Goal: Information Seeking & Learning: Learn about a topic

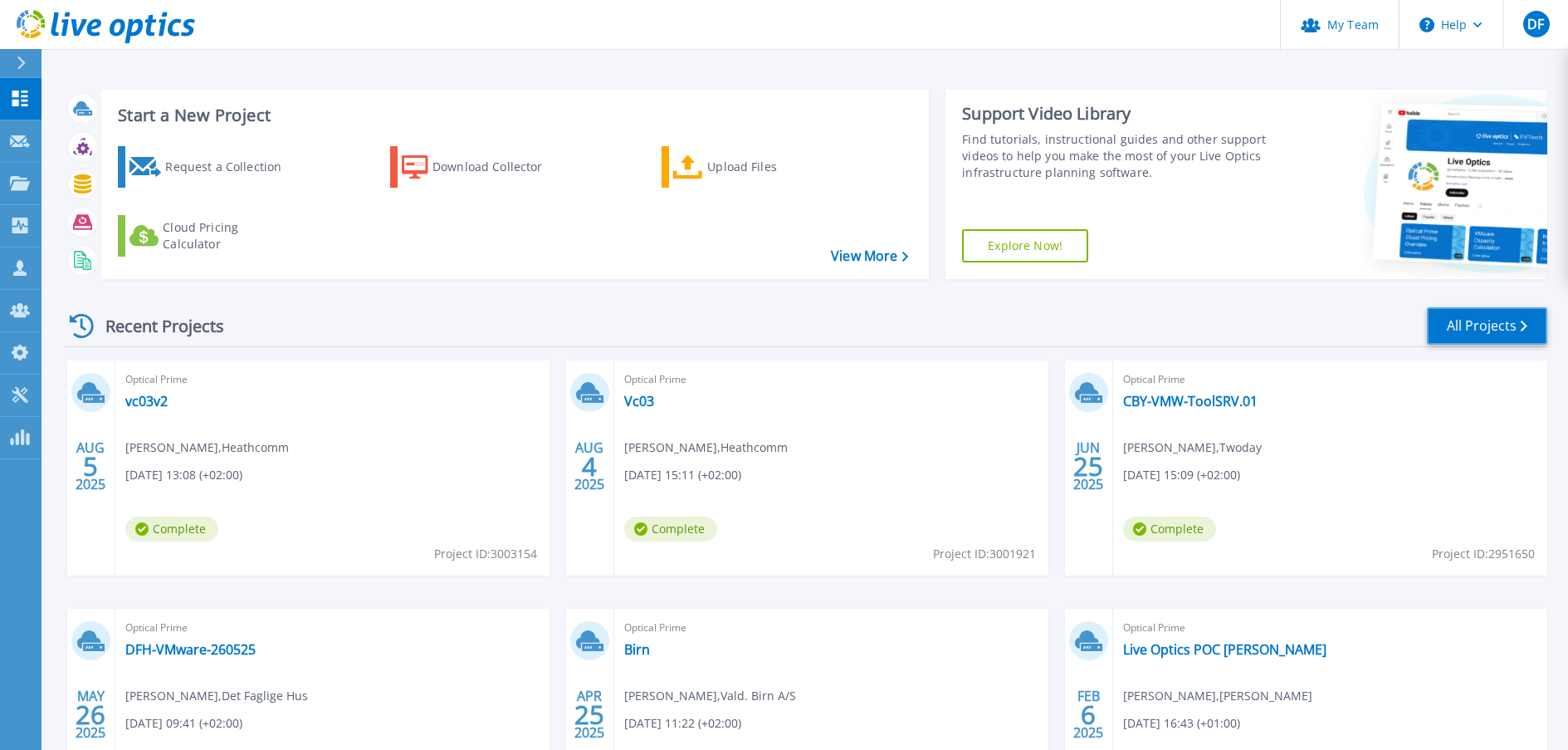
click at [1479, 331] on link "All Projects" at bounding box center [1487, 326] width 120 height 37
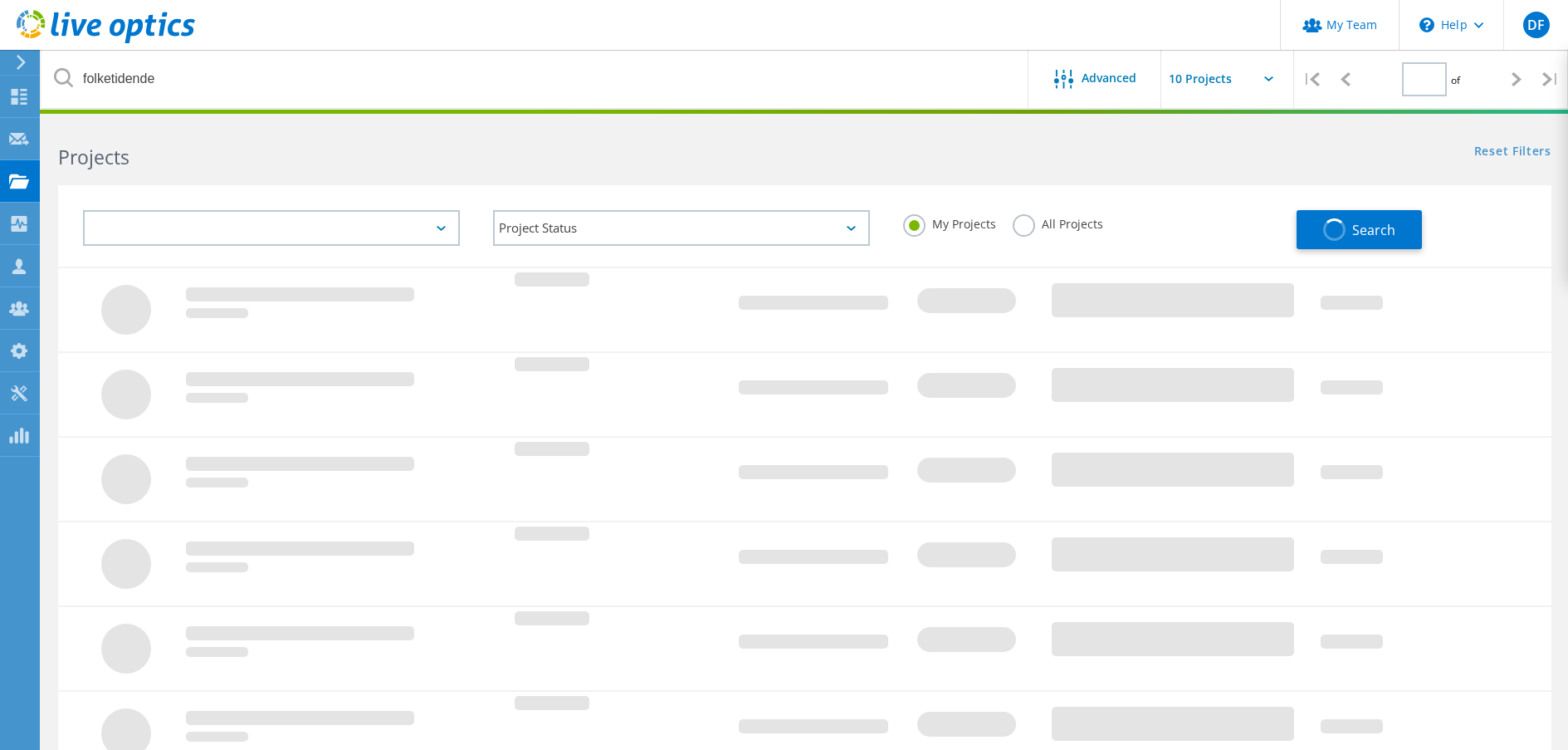
type input "1"
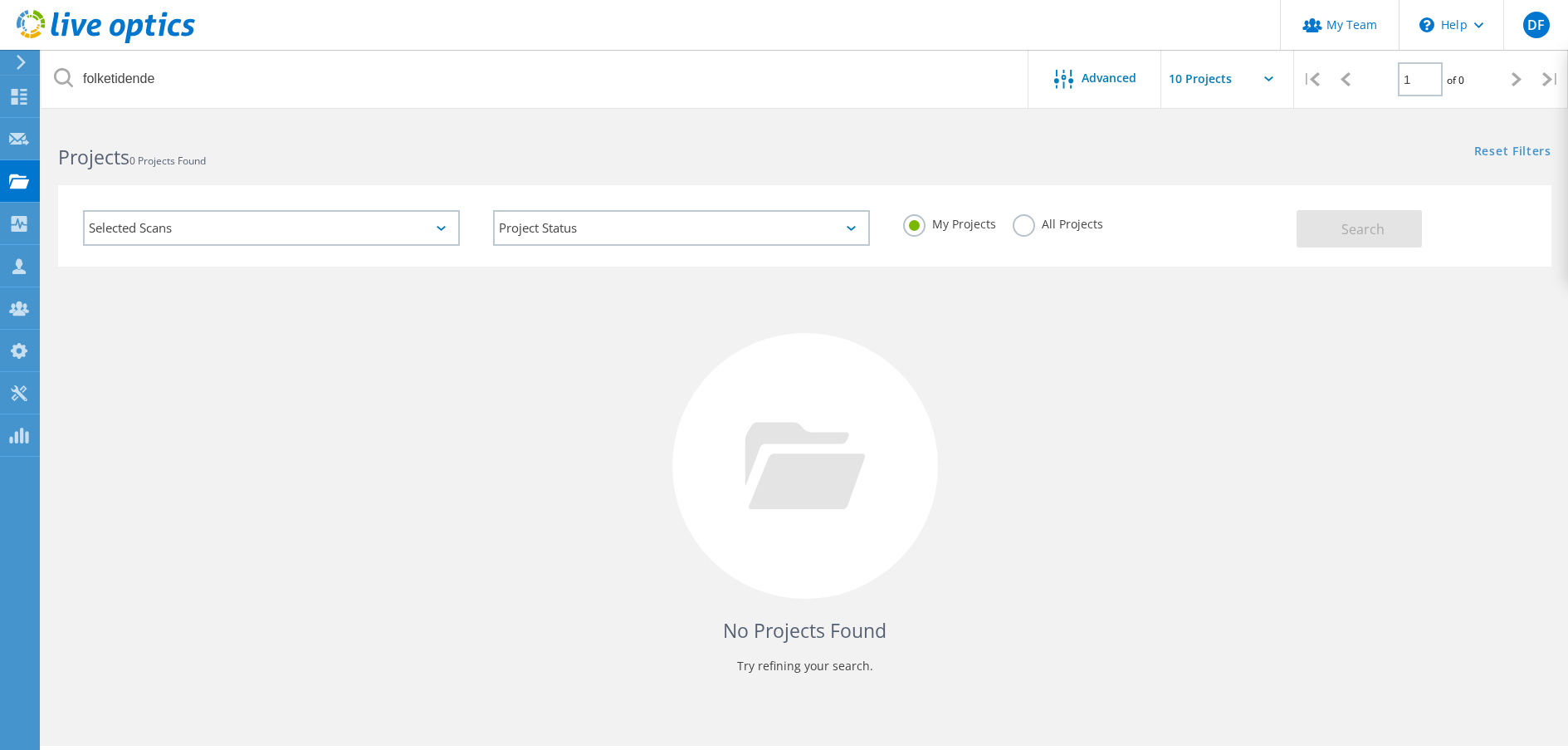
click at [1024, 229] on label "All Projects" at bounding box center [1057, 222] width 90 height 16
click at [0, 0] on input "All Projects" at bounding box center [0, 0] width 0 height 0
click at [1337, 228] on button "Search" at bounding box center [1359, 229] width 125 height 37
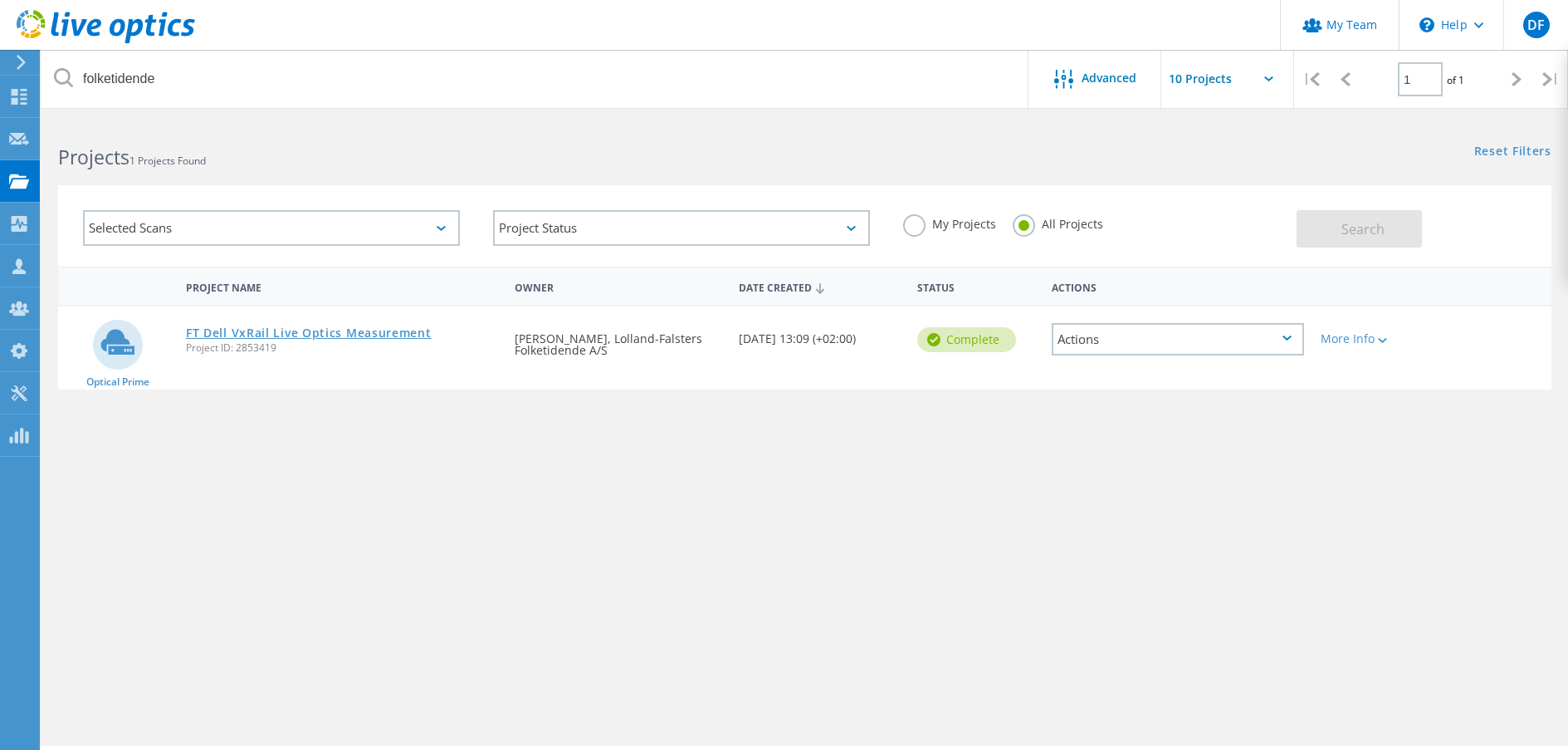
click at [358, 332] on link "FT Dell VxRail Live Optics Measurement" at bounding box center [309, 333] width 246 height 11
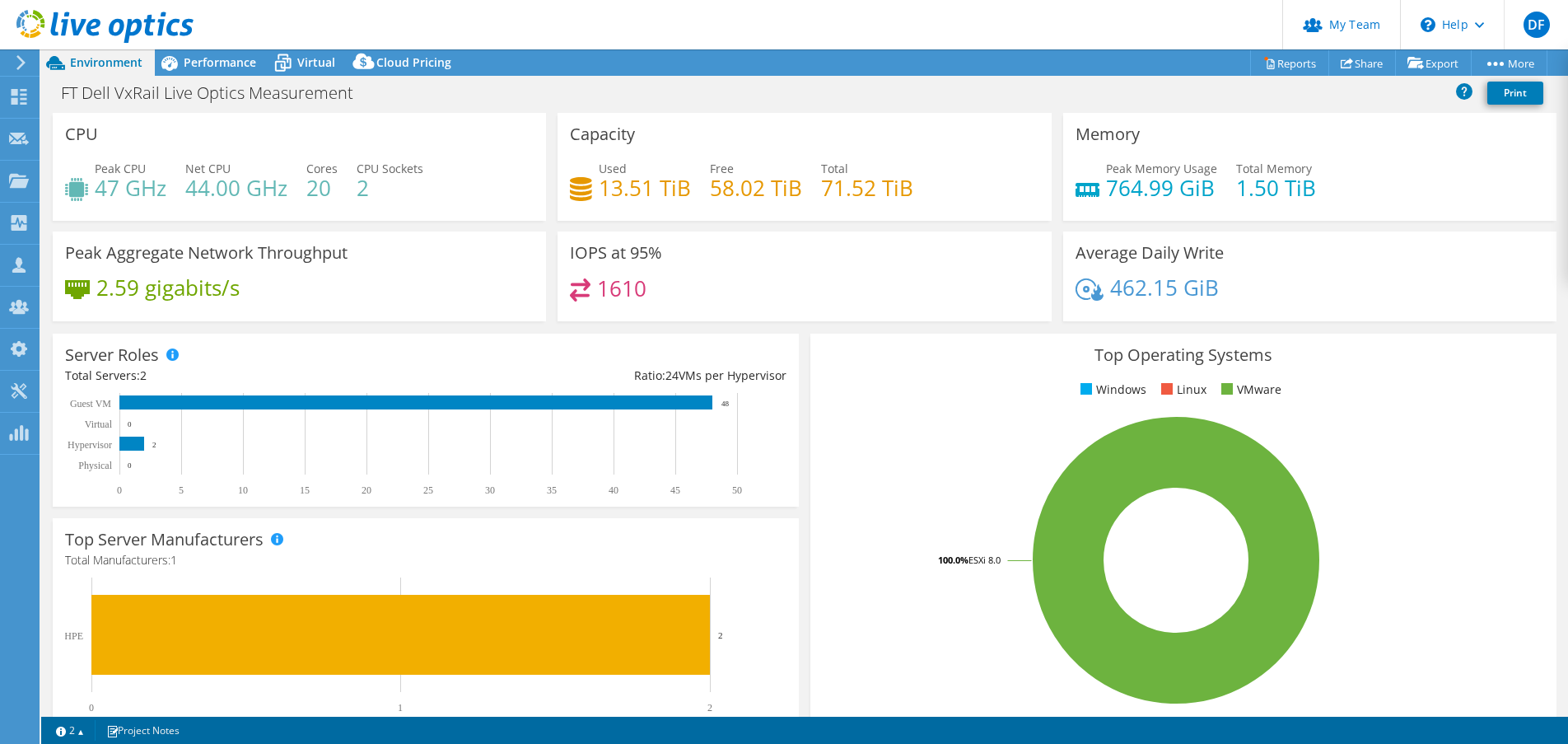
select select "EUFrankfurt"
select select "DKK"
click at [214, 64] on span "Performance" at bounding box center [220, 62] width 72 height 16
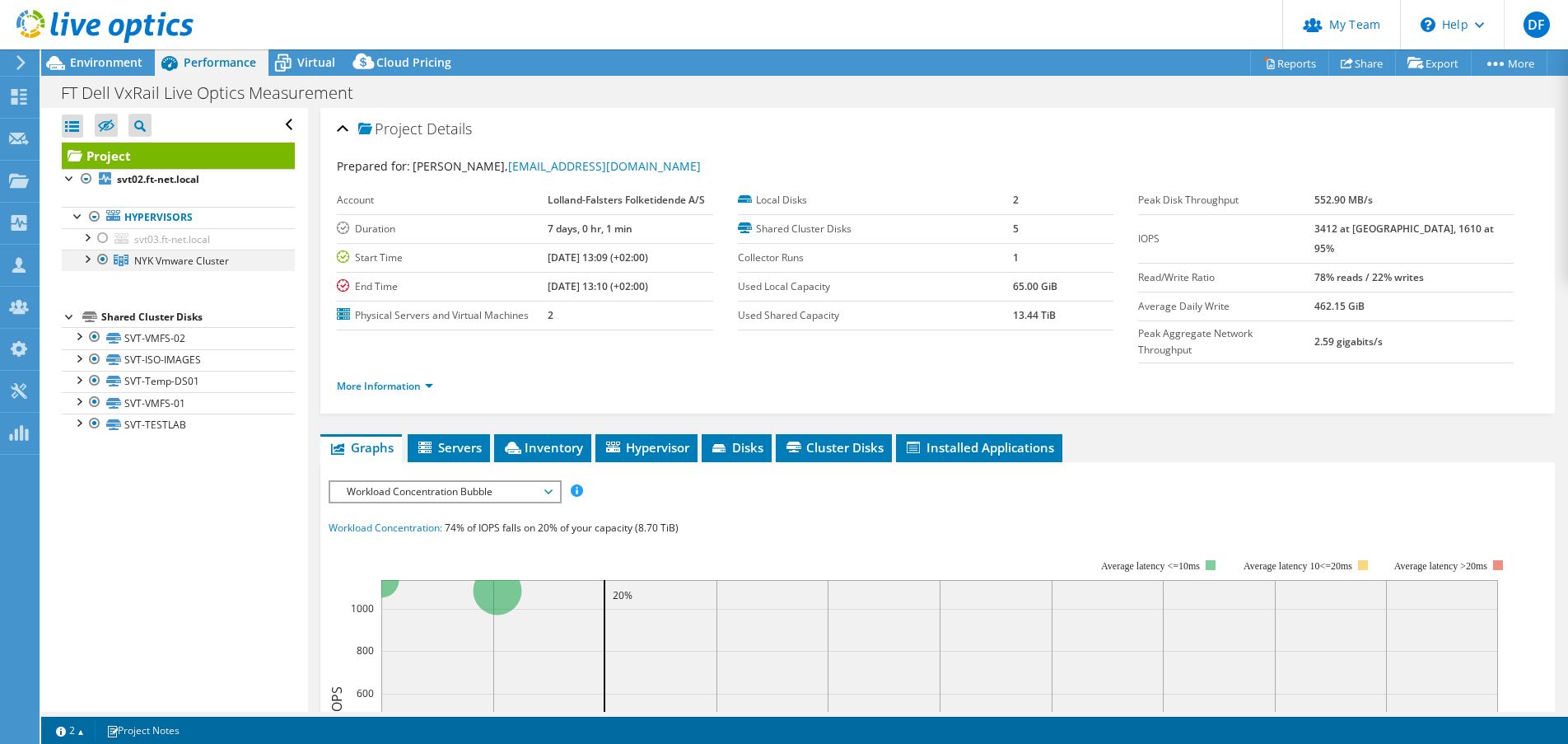
click at [90, 261] on div at bounding box center [87, 258] width 17 height 17
click at [387, 379] on link "More Information" at bounding box center [385, 386] width 96 height 14
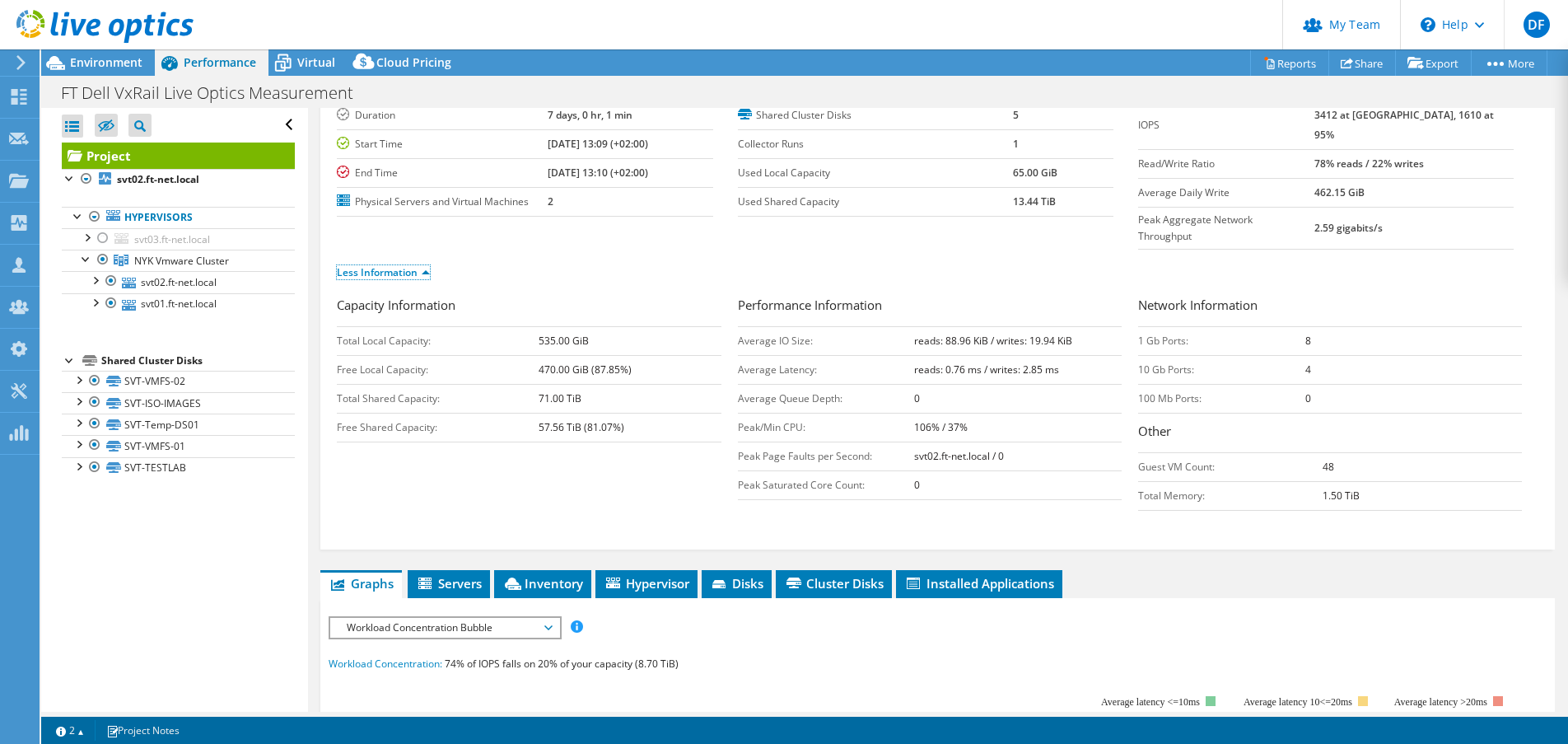
scroll to position [115, 0]
click at [455, 575] on span "Servers" at bounding box center [449, 583] width 66 height 17
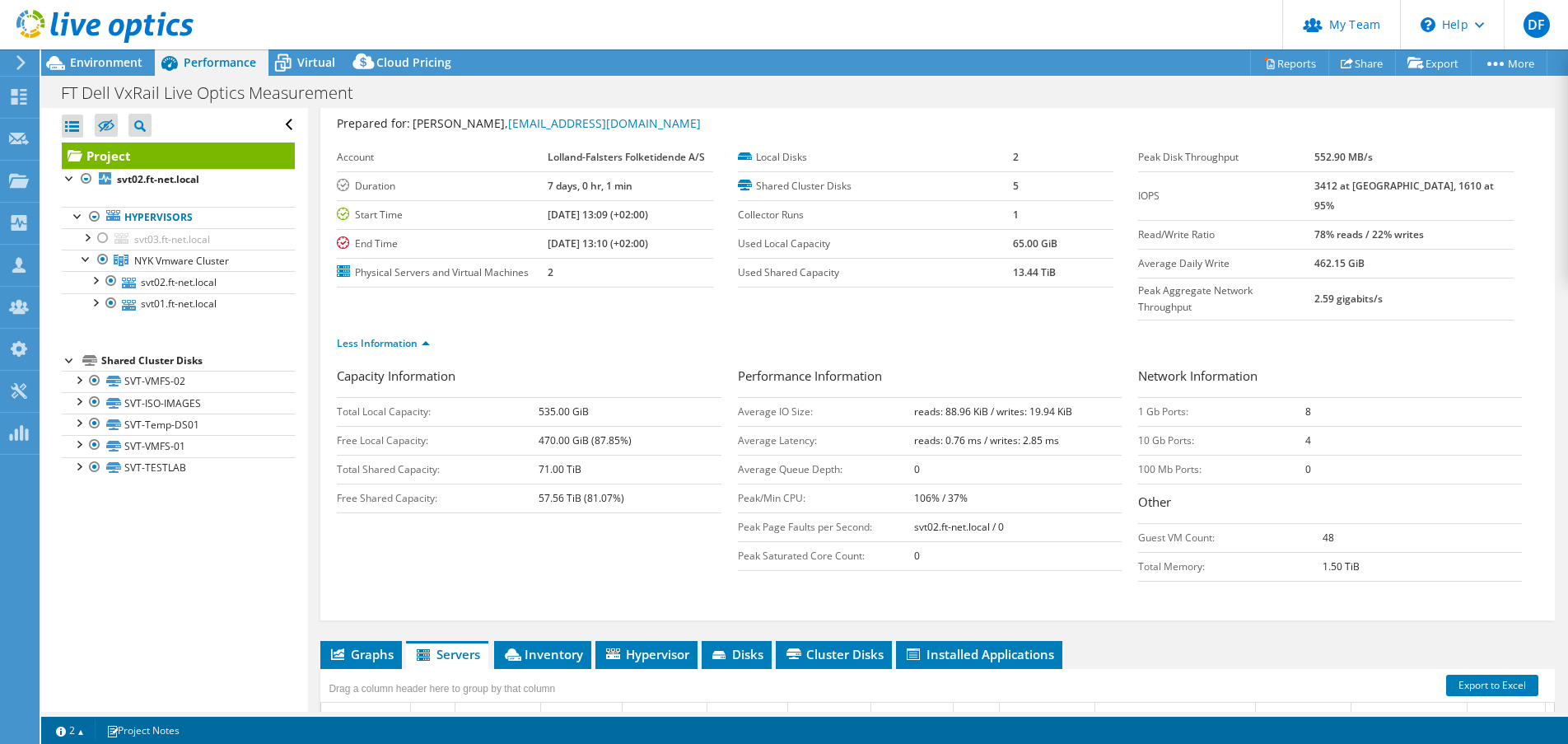
scroll to position [0, 0]
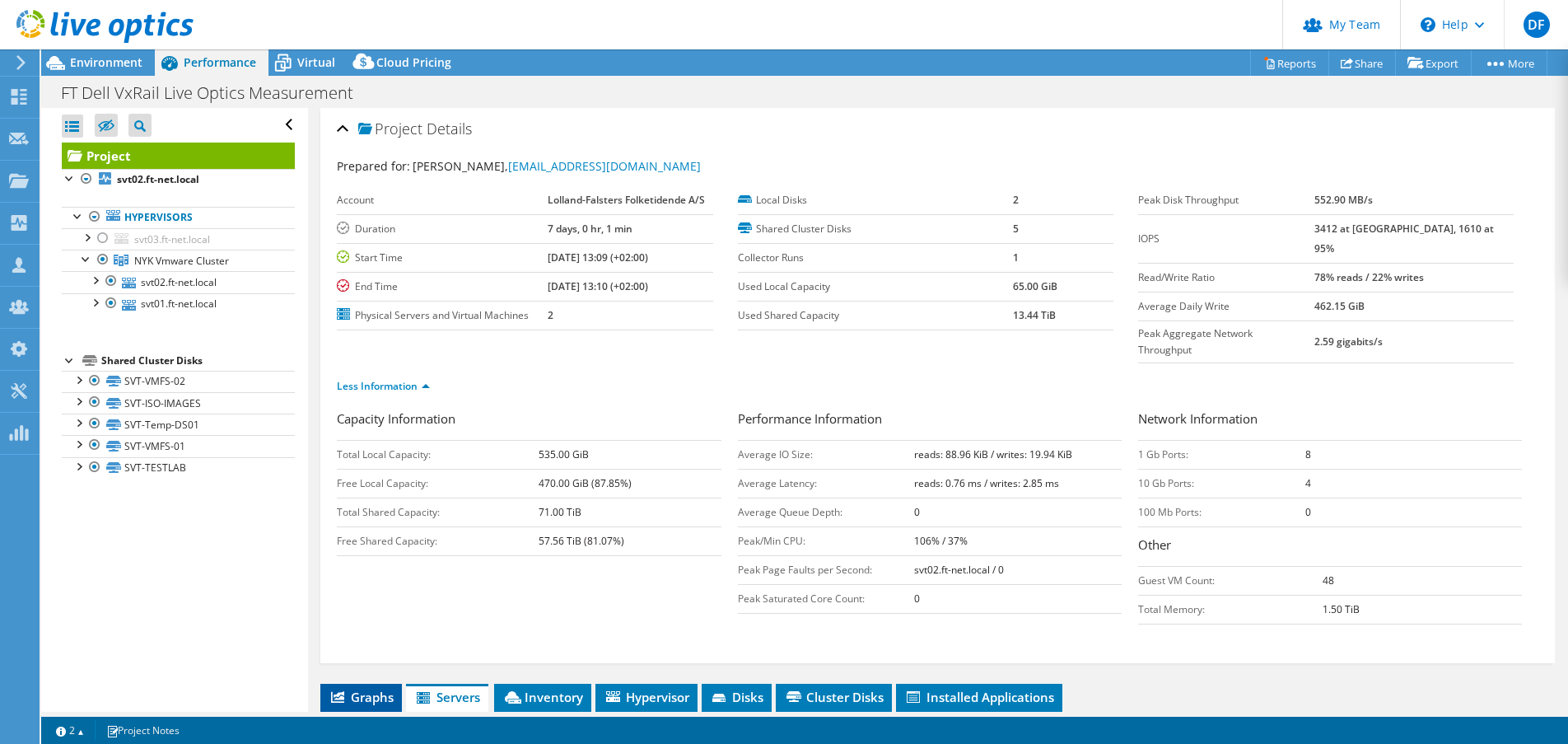
click at [362, 688] on span "Graphs" at bounding box center [361, 697] width 65 height 17
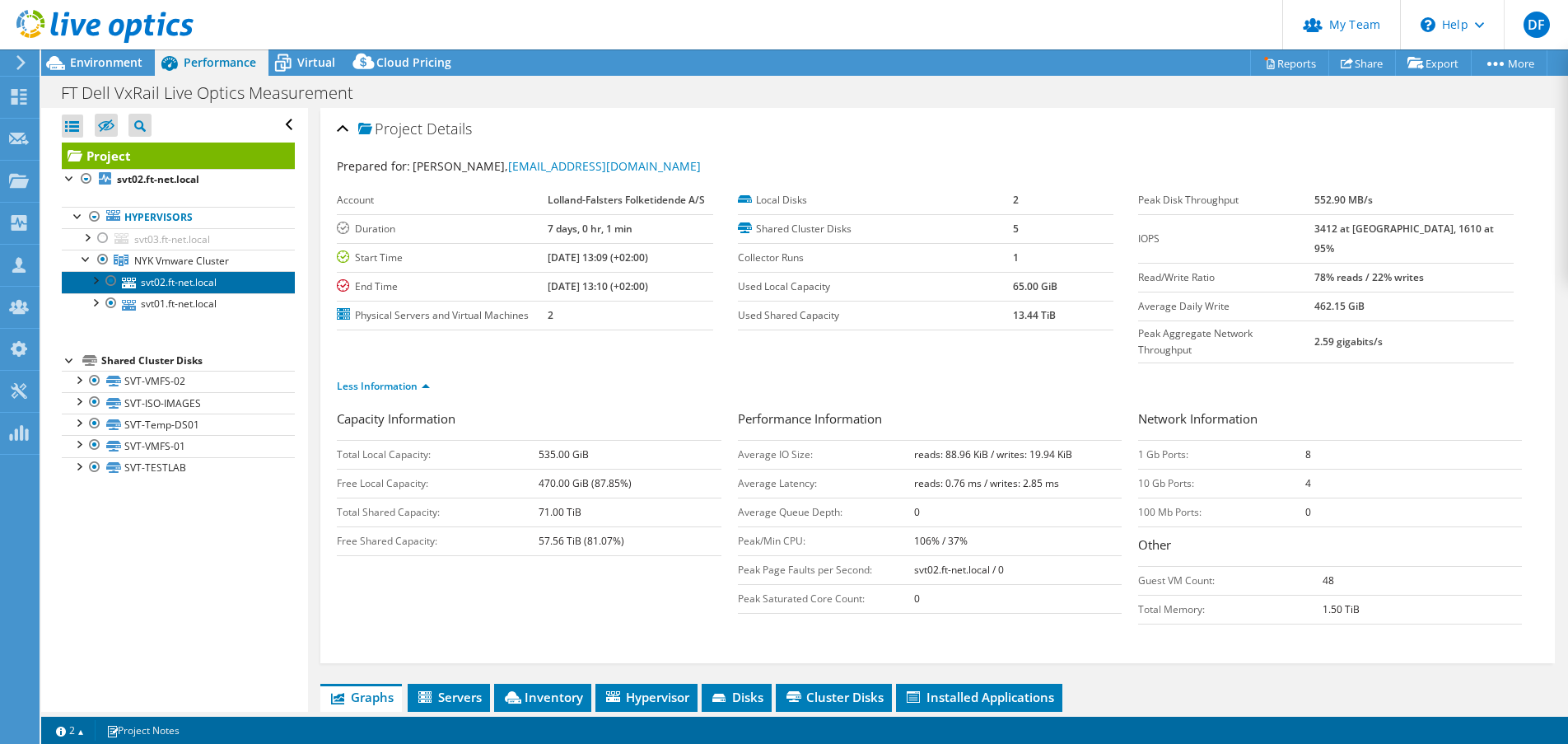
click at [185, 282] on link "svt02.ft-net.local" at bounding box center [179, 281] width 233 height 21
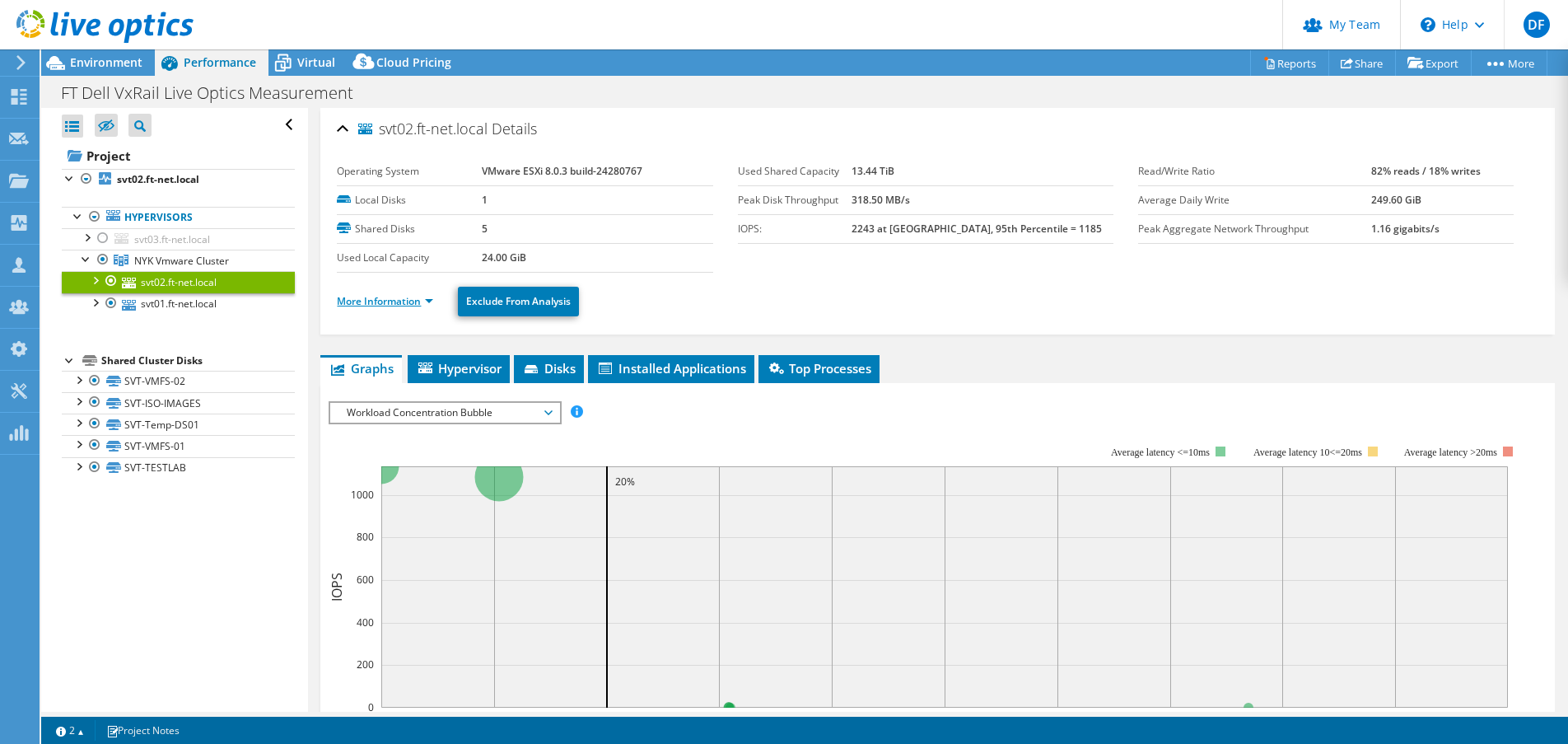
click at [383, 296] on link "More Information" at bounding box center [385, 301] width 96 height 14
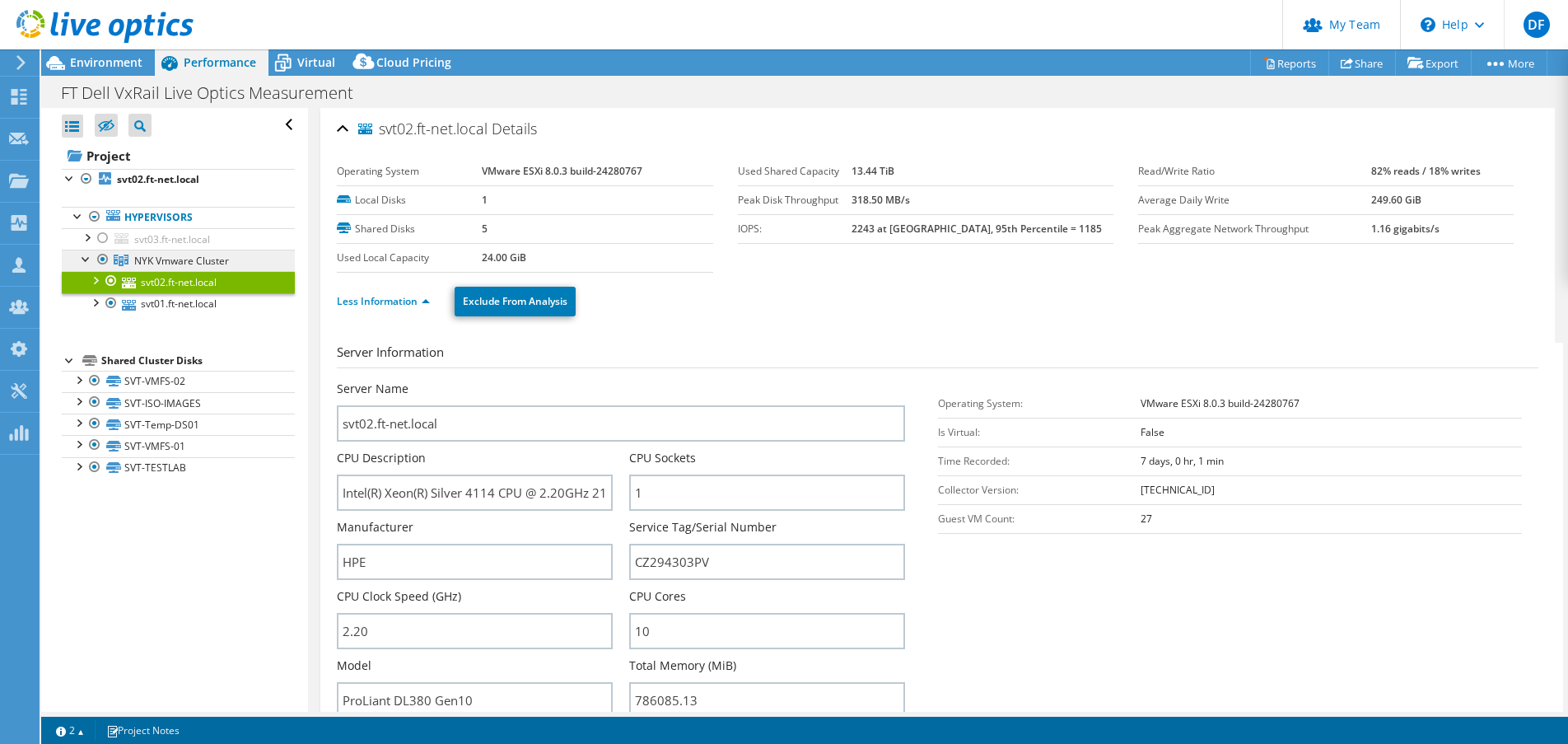
click at [155, 257] on span "NYK Vmware Cluster" at bounding box center [181, 260] width 94 height 14
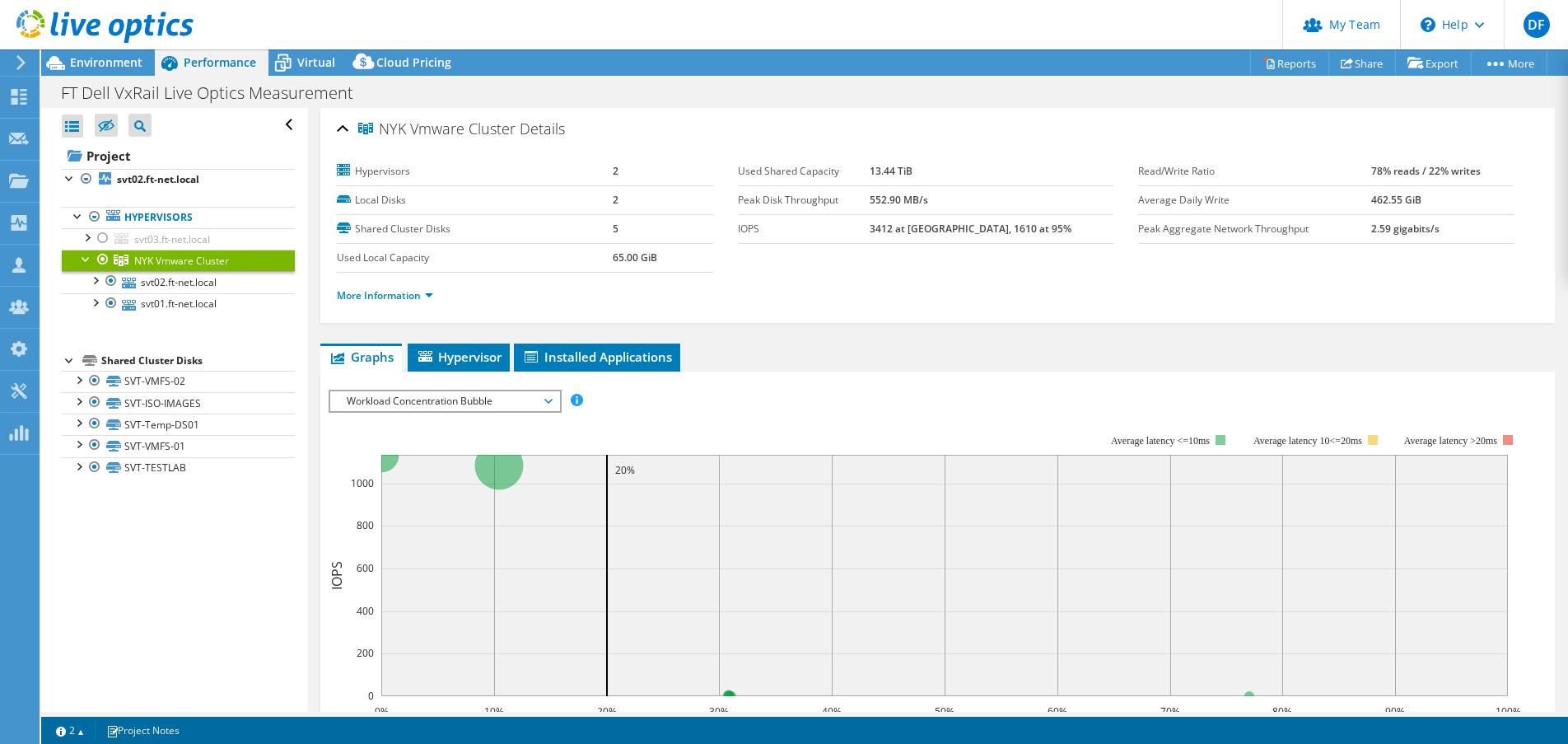
click at [507, 399] on span "Workload Concentration Bubble" at bounding box center [444, 401] width 212 height 19
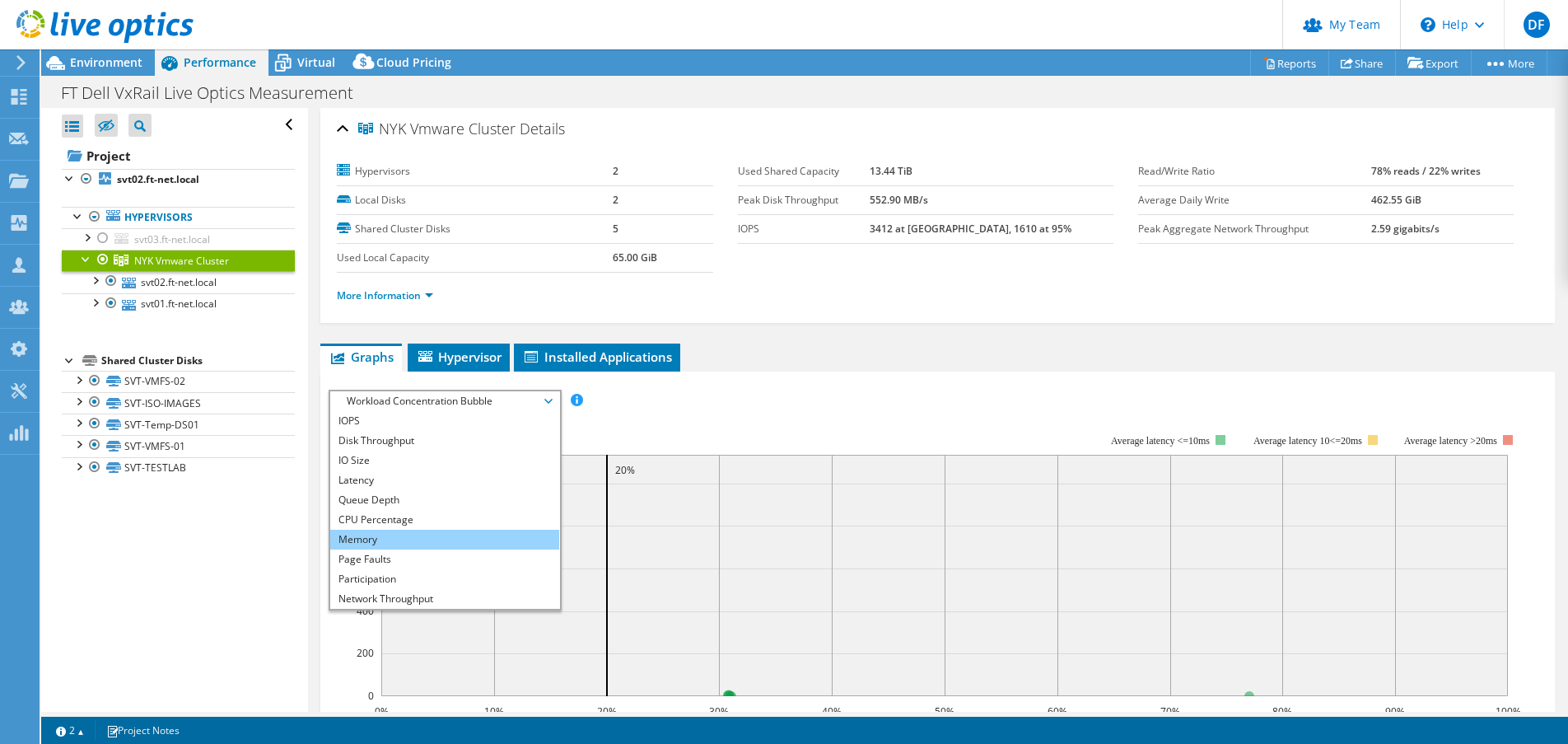
click at [398, 533] on li "Memory" at bounding box center [444, 539] width 228 height 19
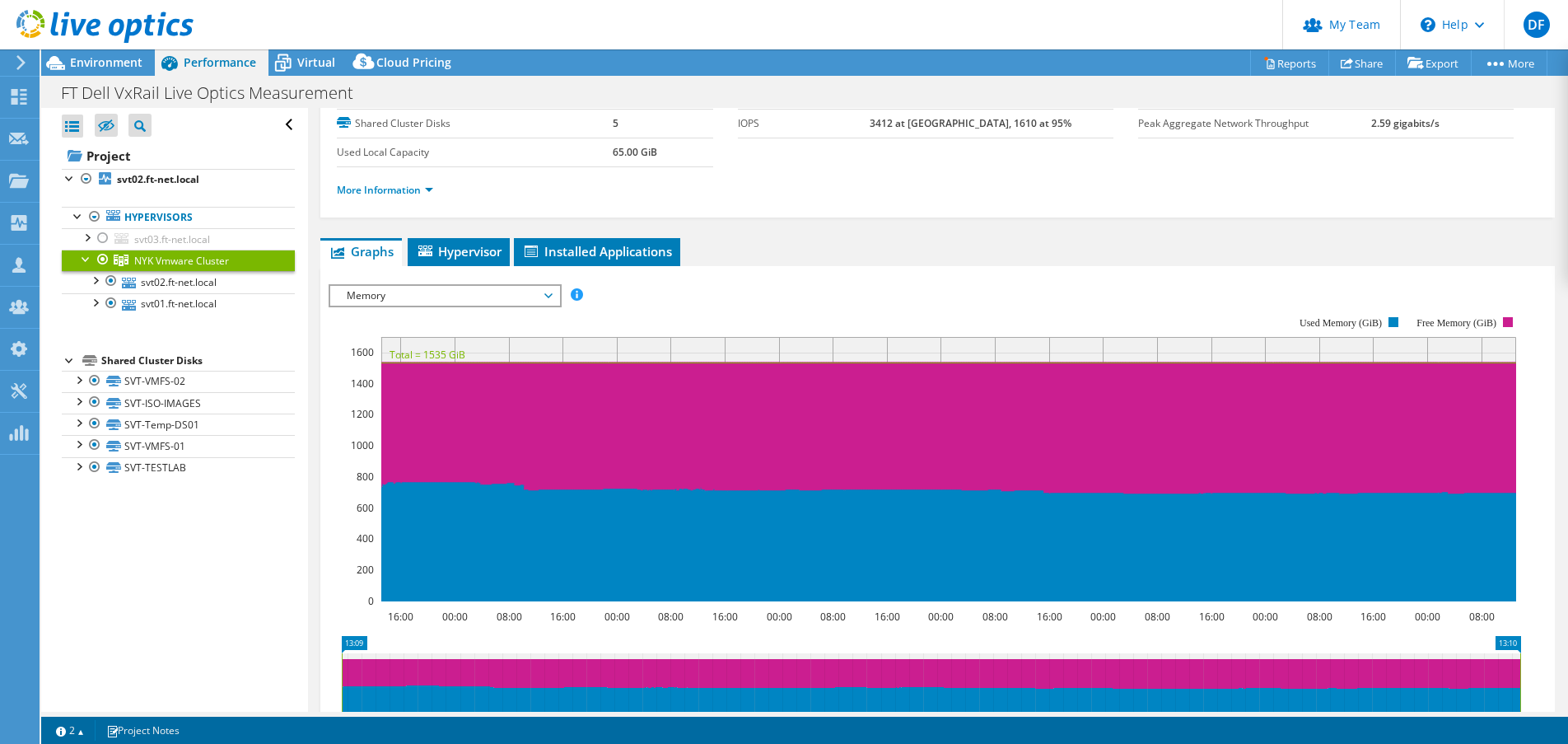
scroll to position [106, 0]
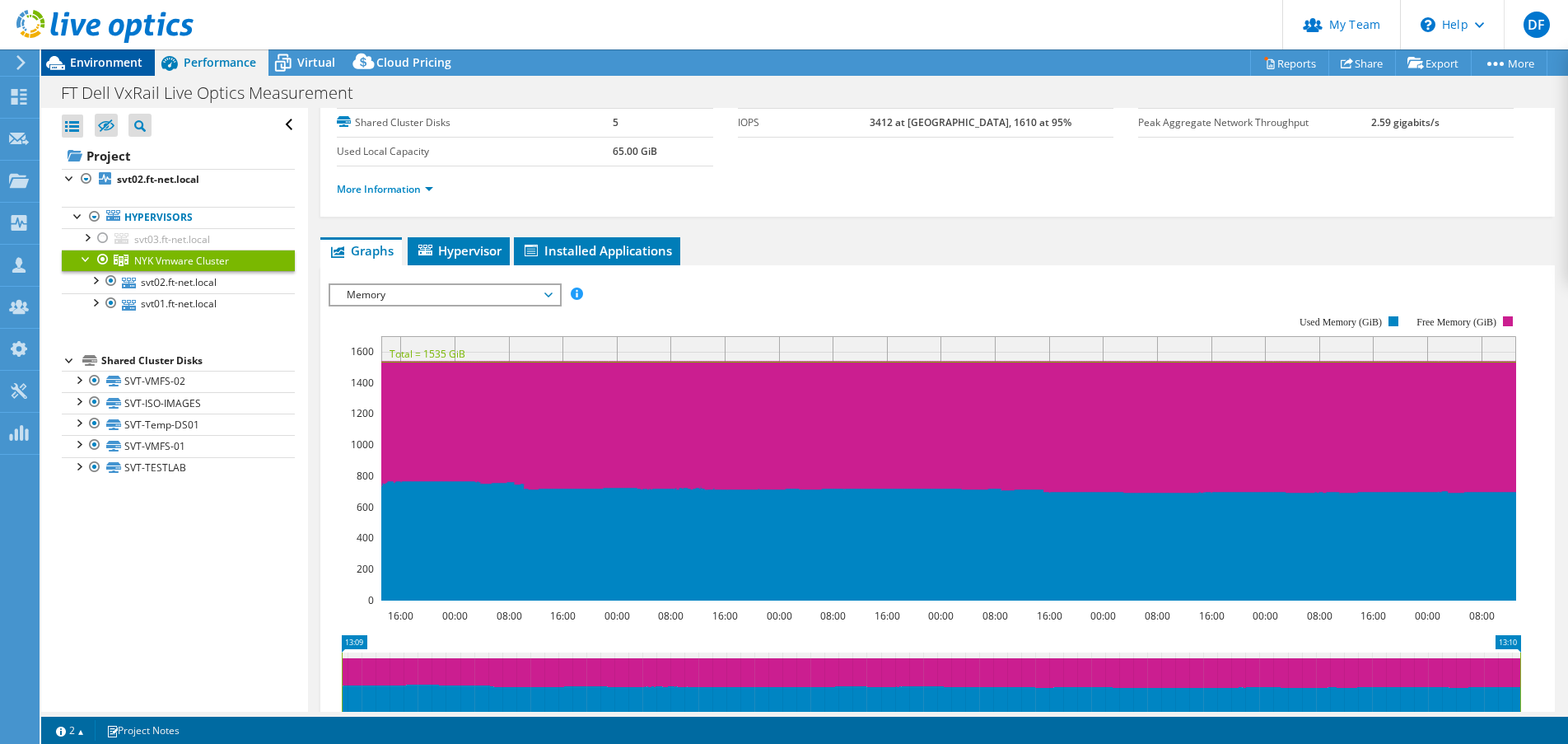
click at [91, 62] on span "Environment" at bounding box center [106, 62] width 72 height 16
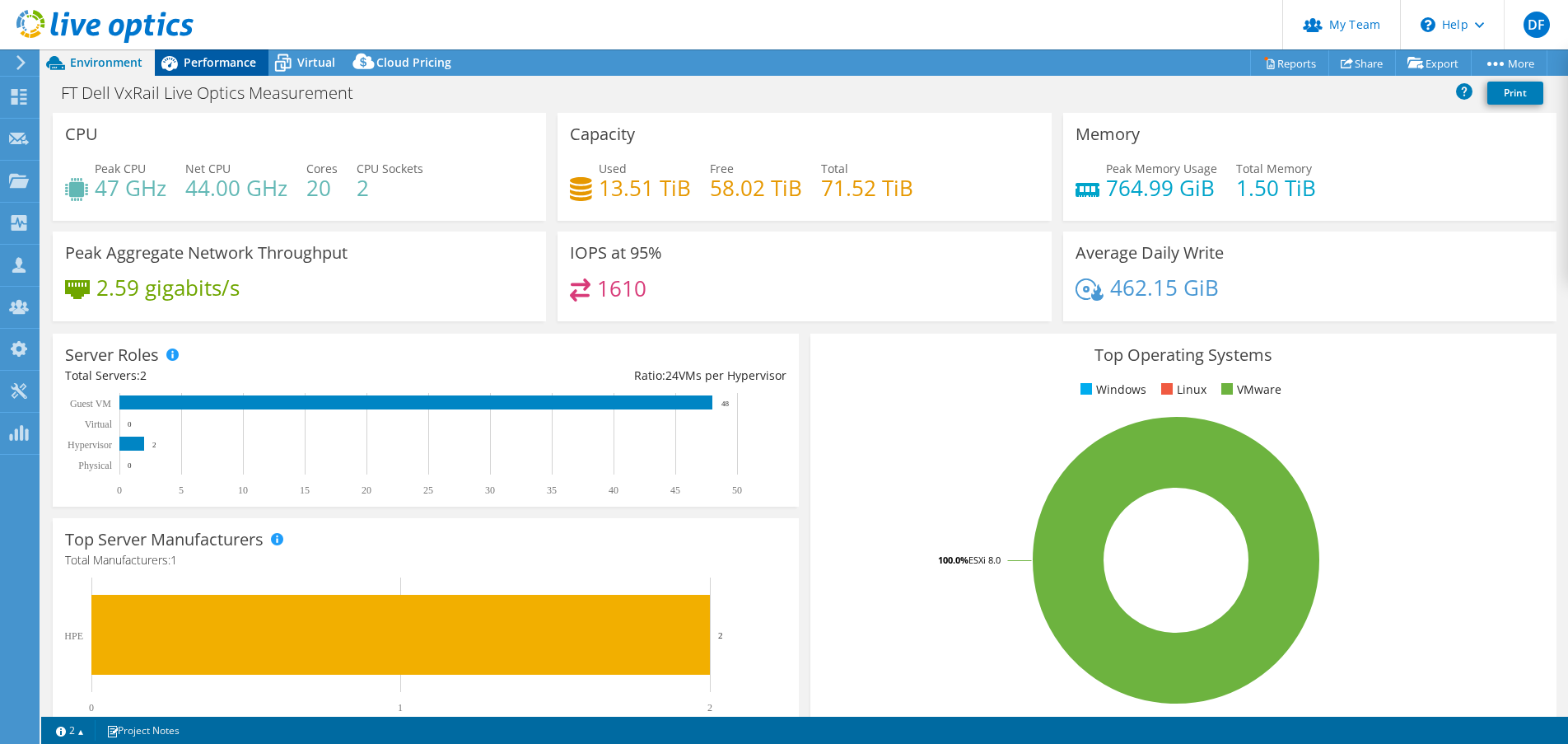
click at [193, 65] on span "Performance" at bounding box center [220, 62] width 72 height 16
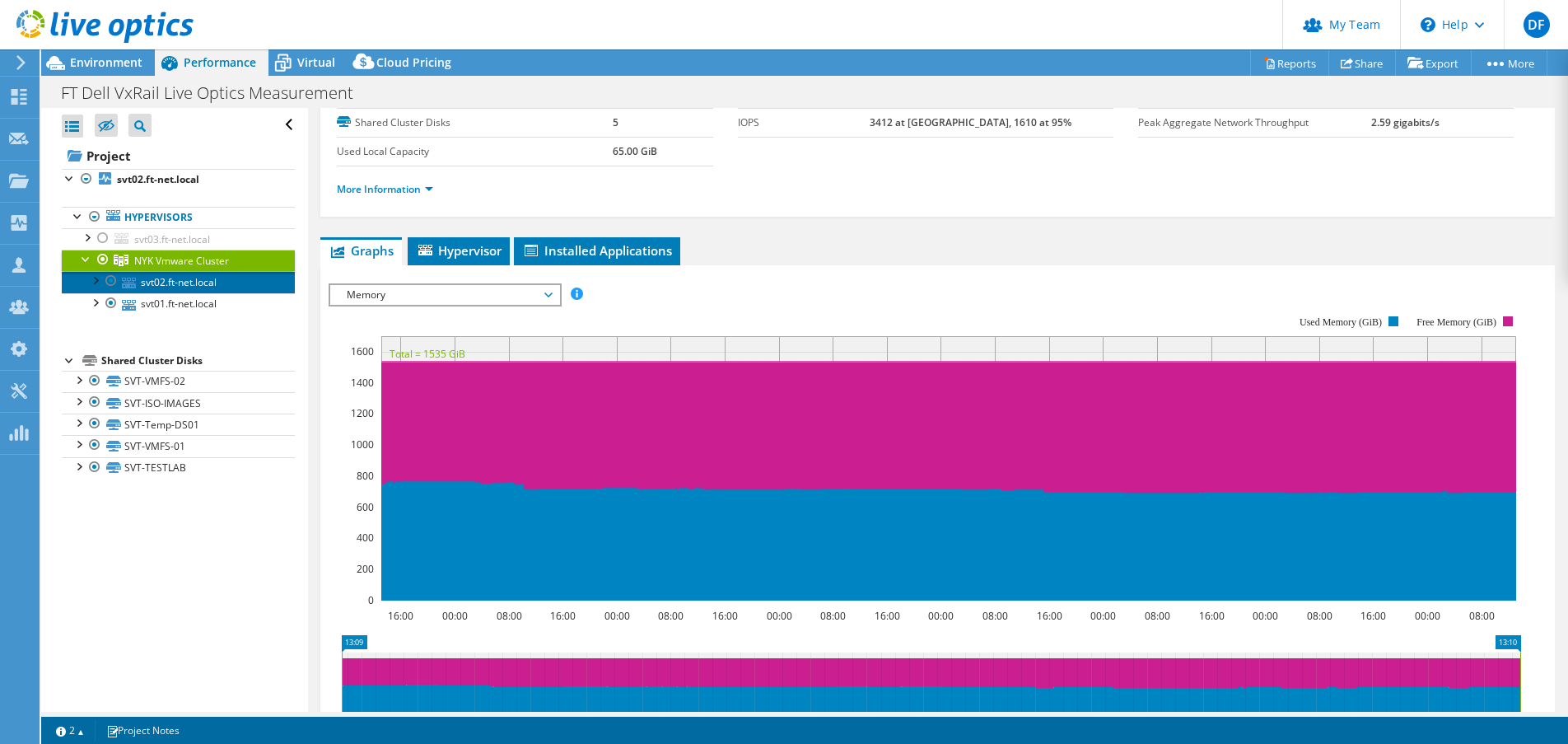
click at [191, 289] on link "svt02.ft-net.local" at bounding box center [179, 281] width 233 height 21
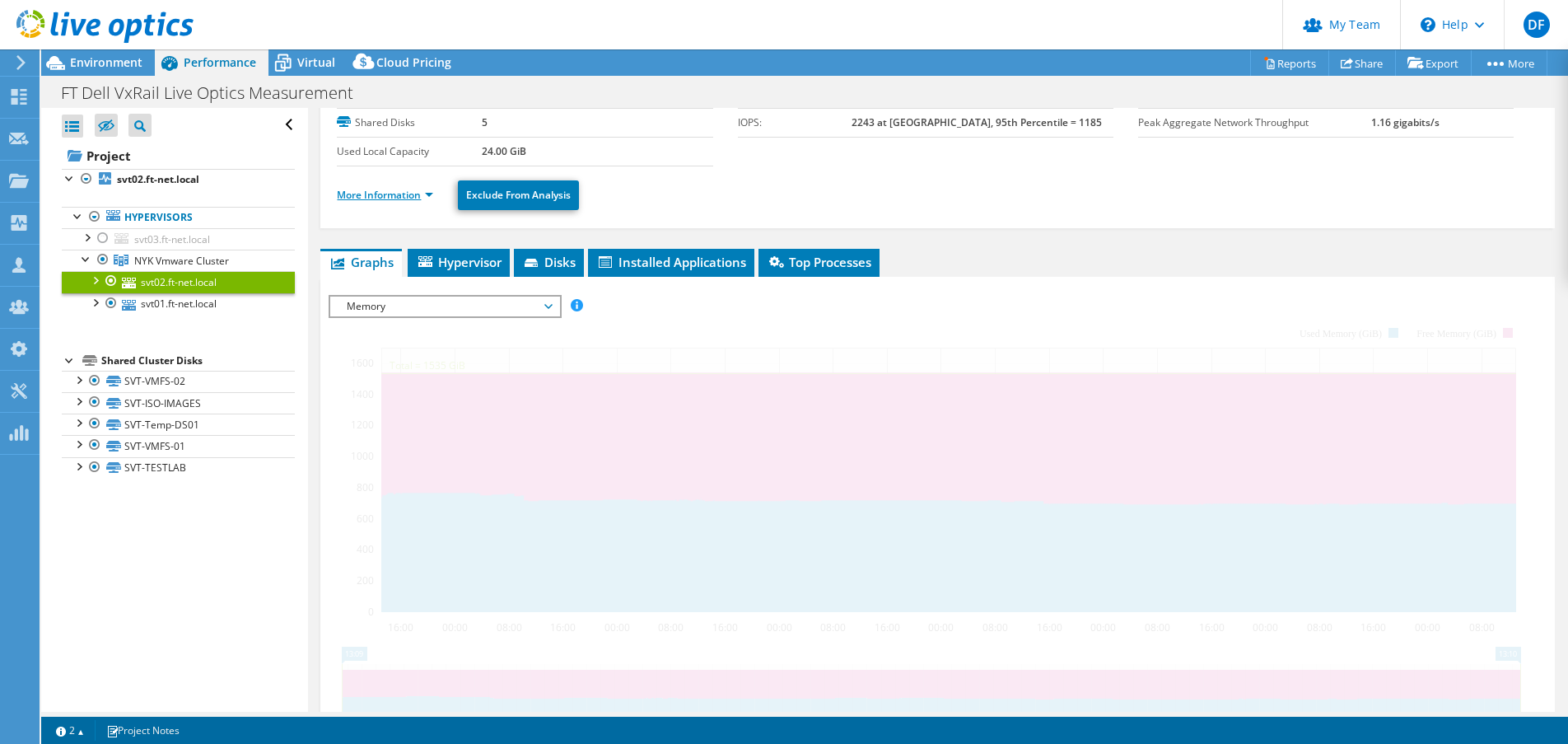
click at [398, 191] on link "More Information" at bounding box center [385, 194] width 96 height 14
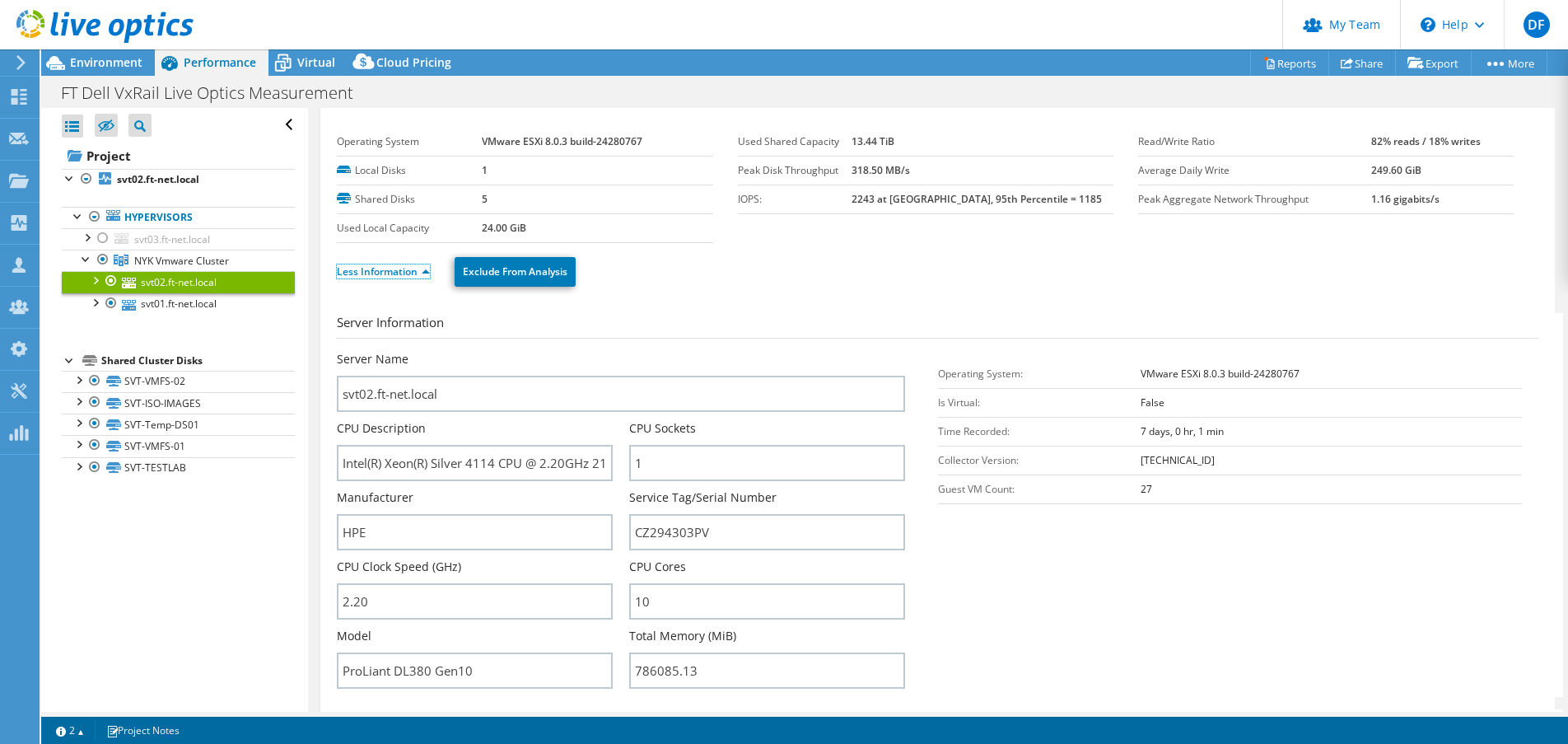
scroll to position [0, 0]
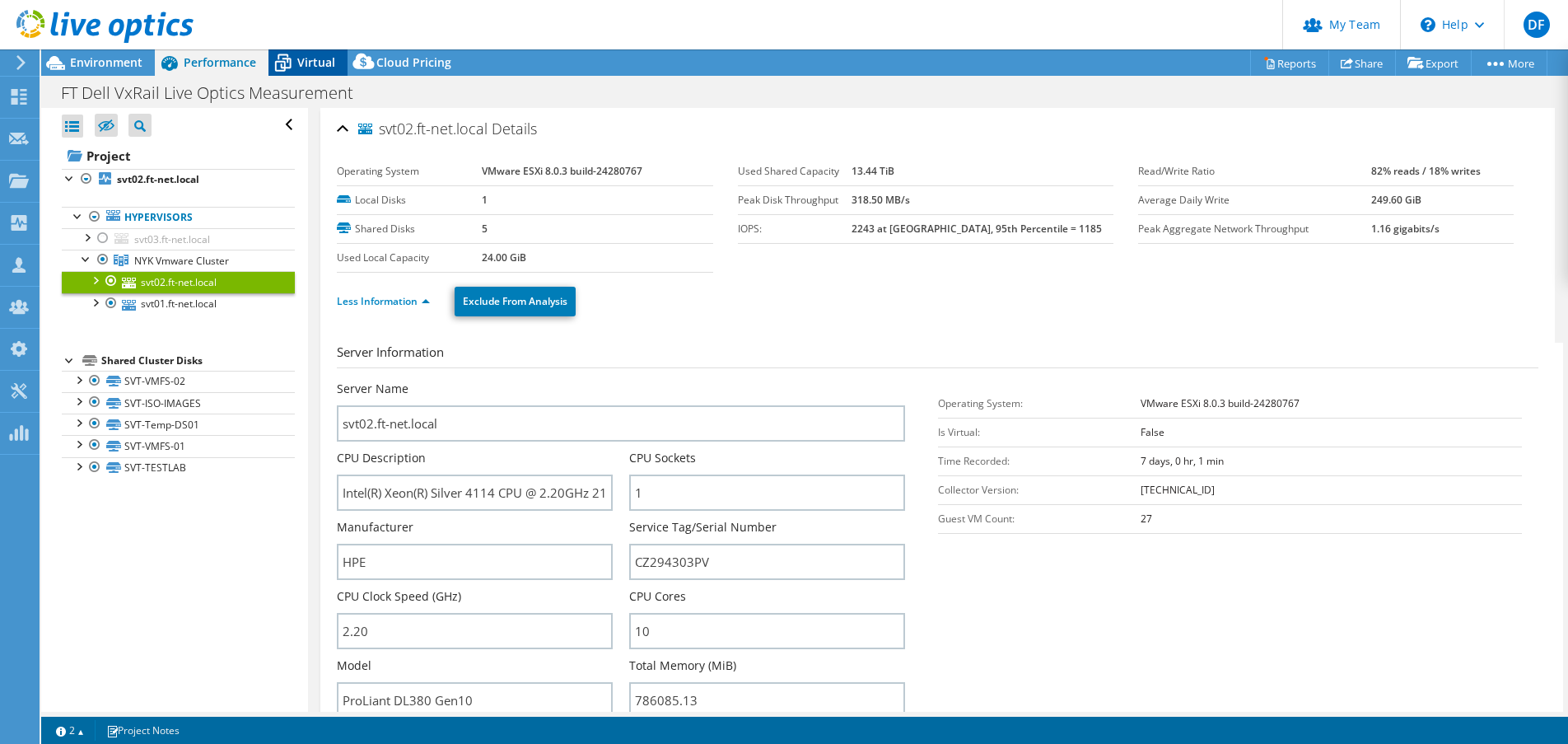
click at [312, 61] on span "Virtual" at bounding box center [315, 62] width 38 height 16
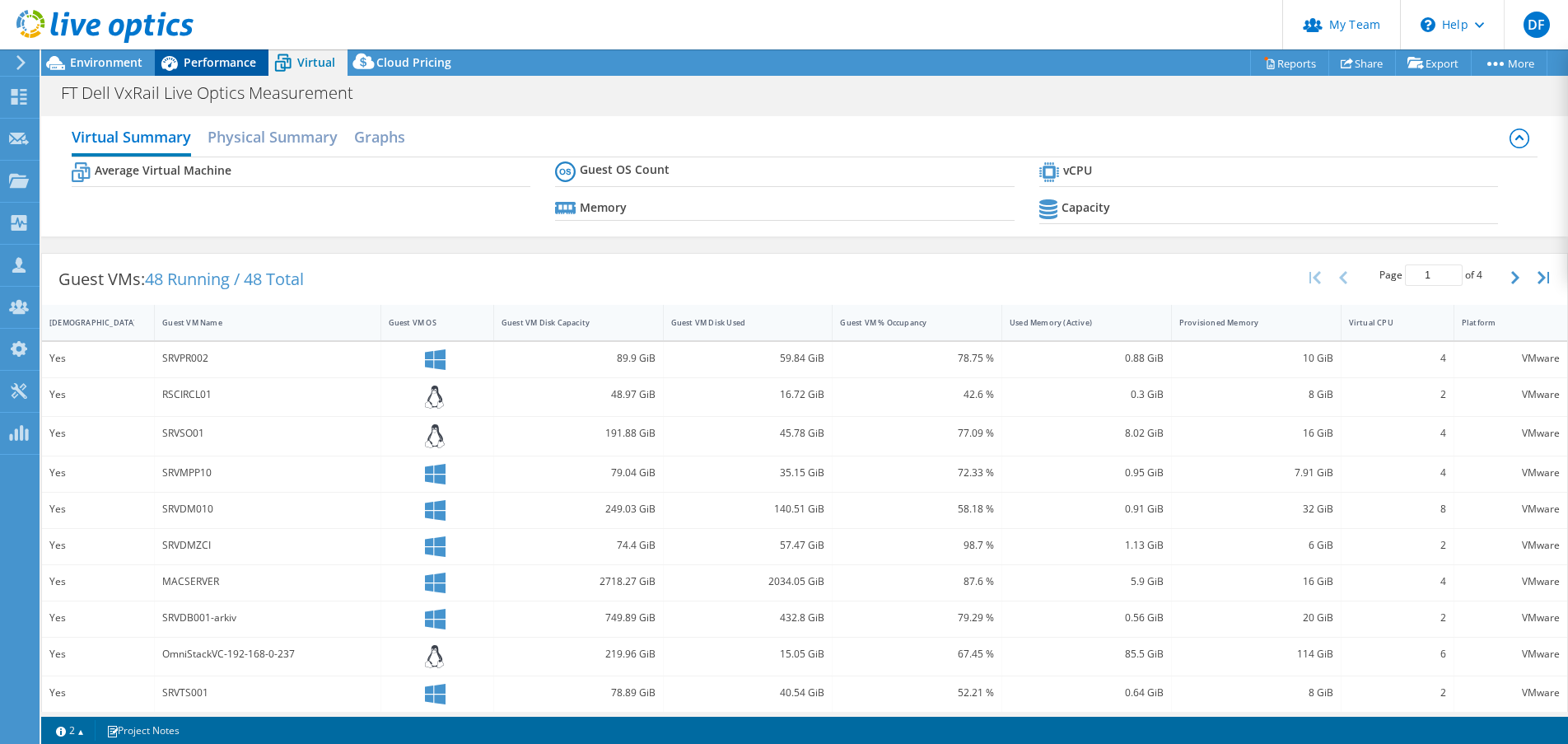
click at [235, 68] on span "Performance" at bounding box center [220, 62] width 72 height 16
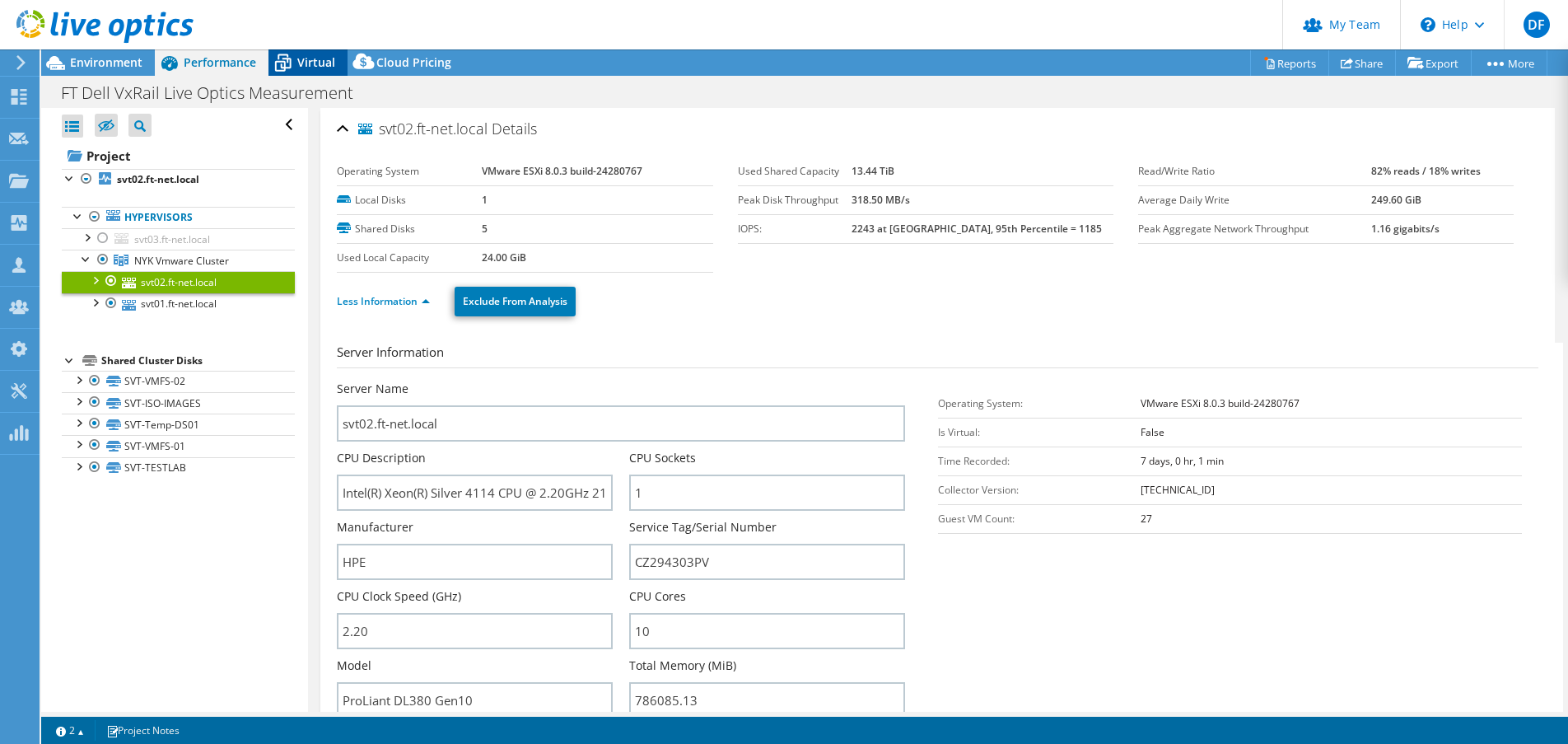
click at [312, 56] on span "Virtual" at bounding box center [315, 62] width 38 height 16
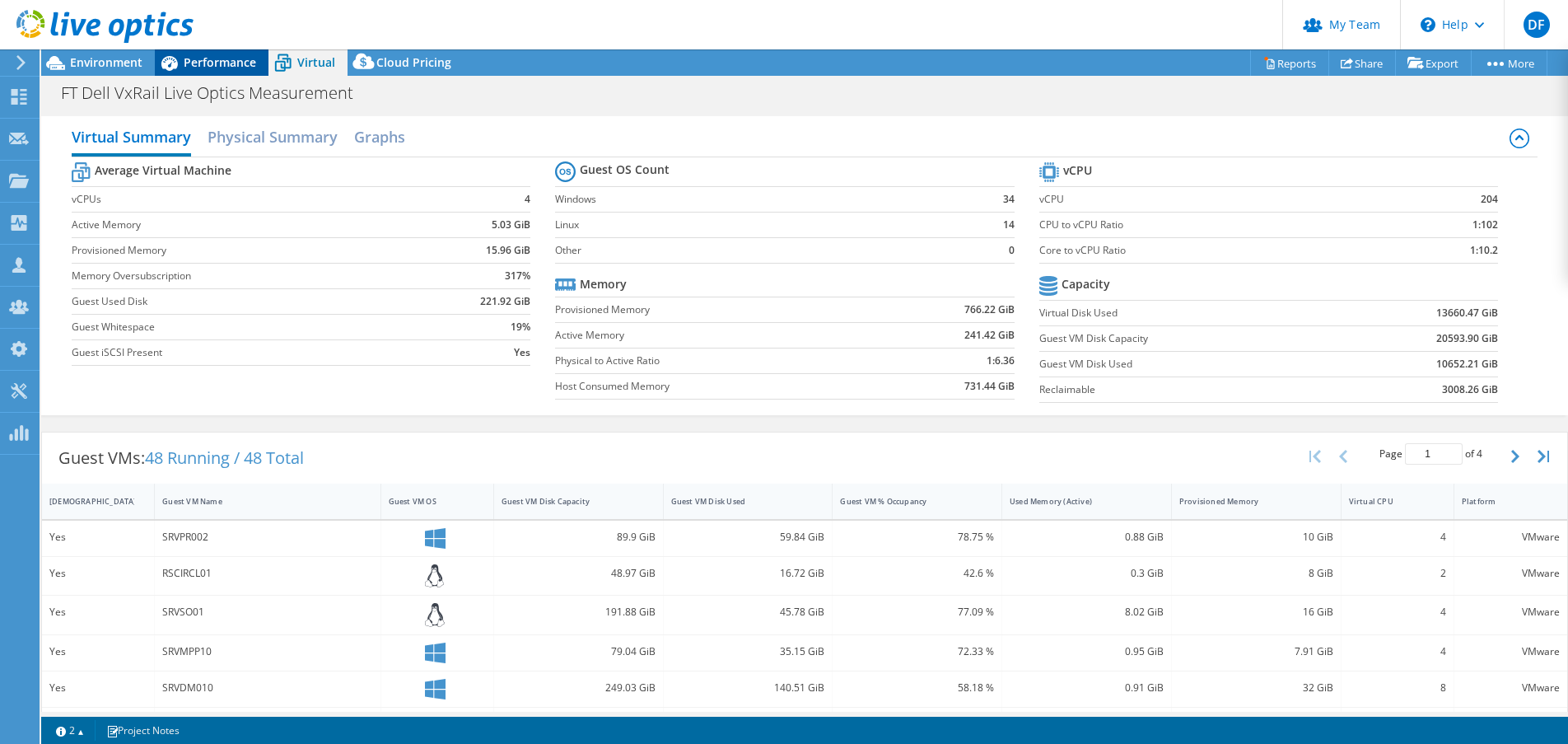
click at [209, 65] on span "Performance" at bounding box center [220, 62] width 72 height 16
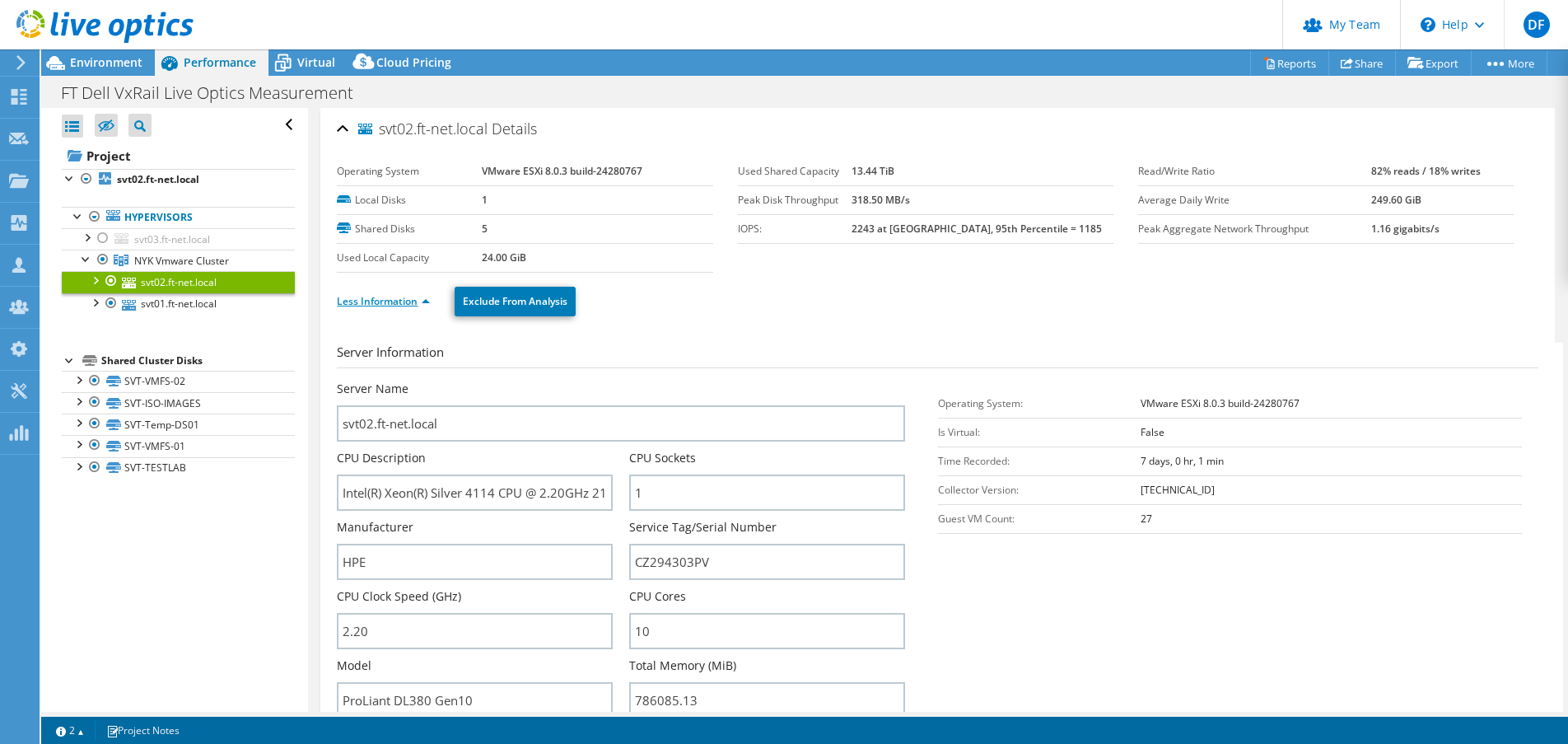
click at [383, 297] on link "Less Information" at bounding box center [383, 301] width 93 height 14
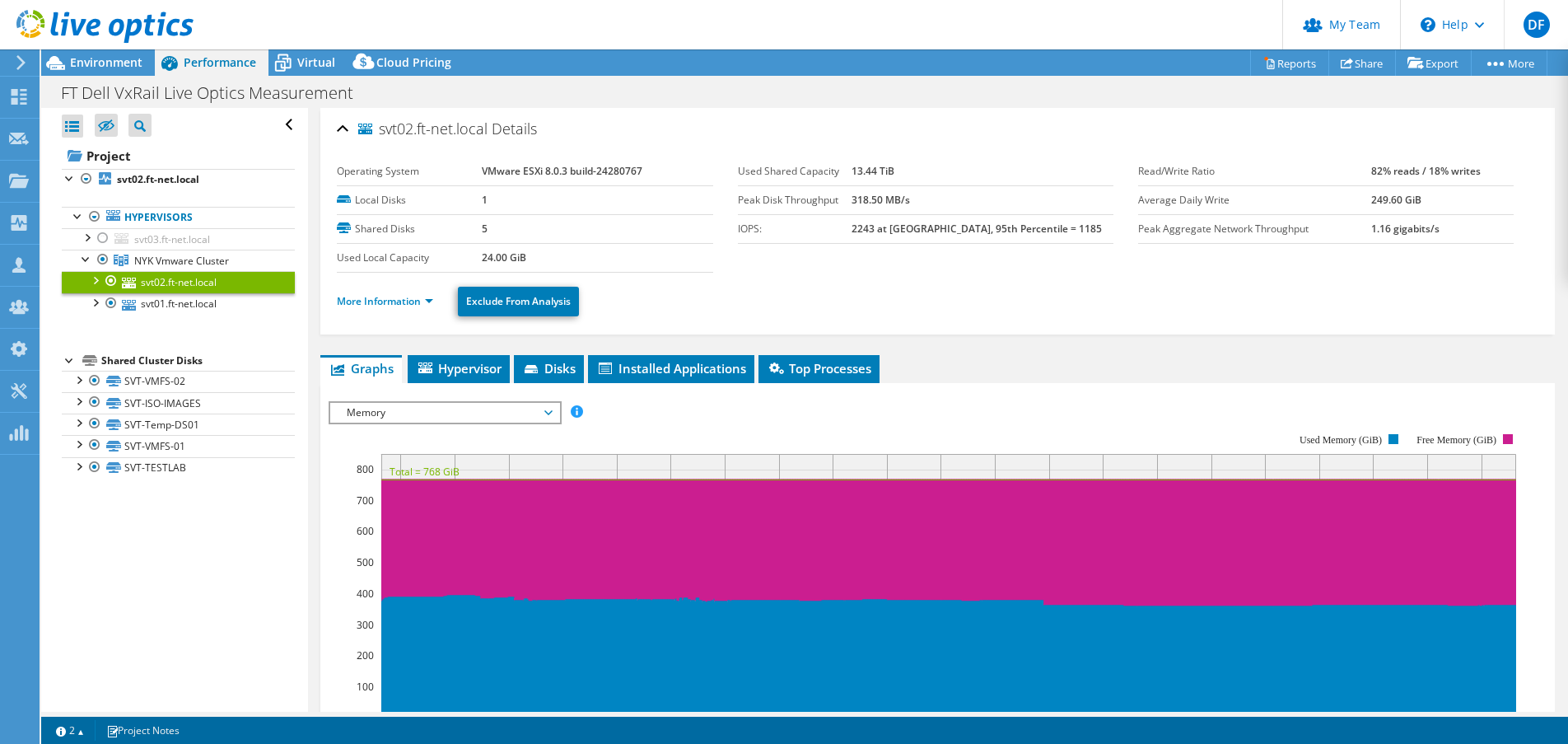
click at [537, 414] on span "Memory" at bounding box center [444, 412] width 212 height 19
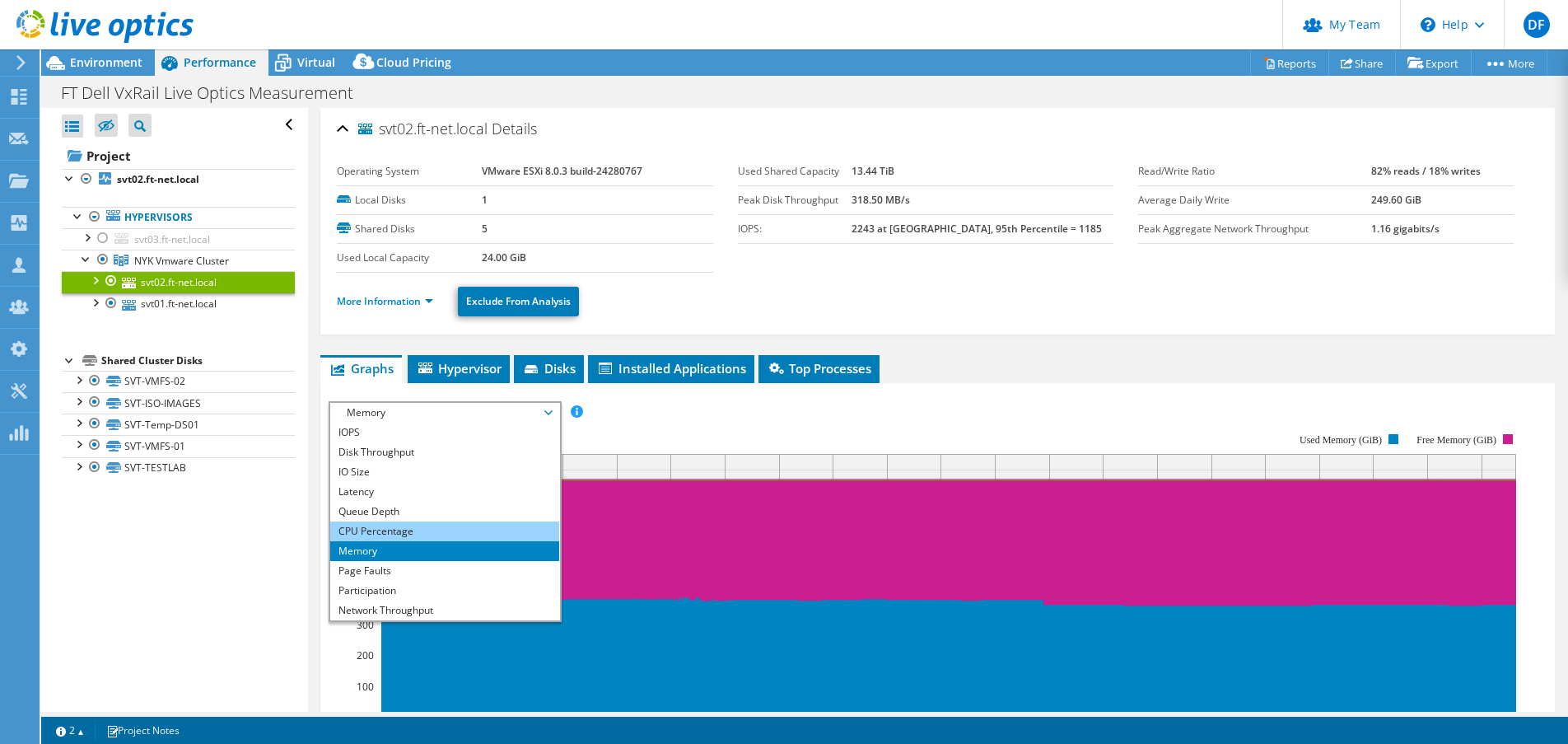
click at [417, 534] on li "CPU Percentage" at bounding box center [444, 531] width 228 height 19
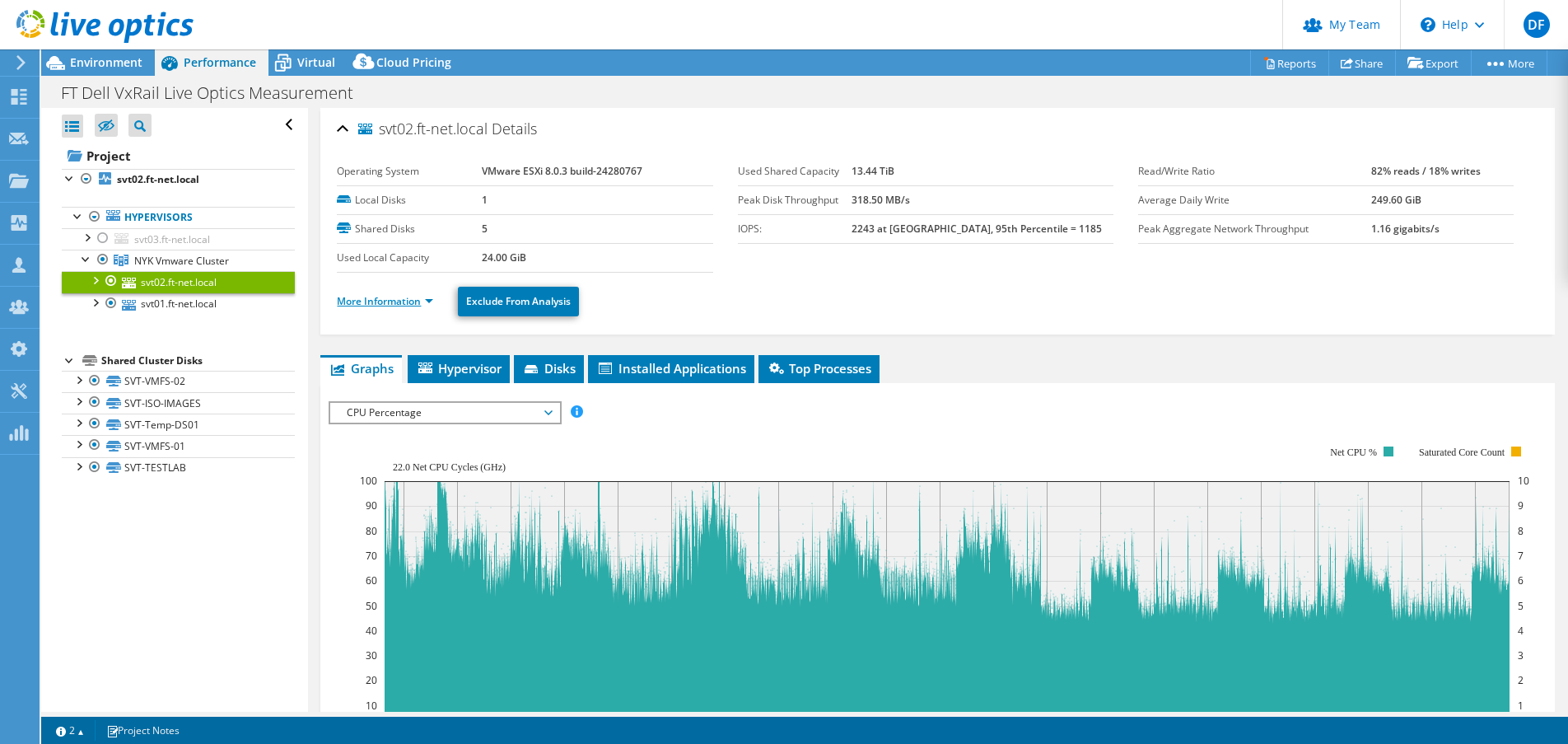
click at [408, 302] on link "More Information" at bounding box center [385, 301] width 96 height 14
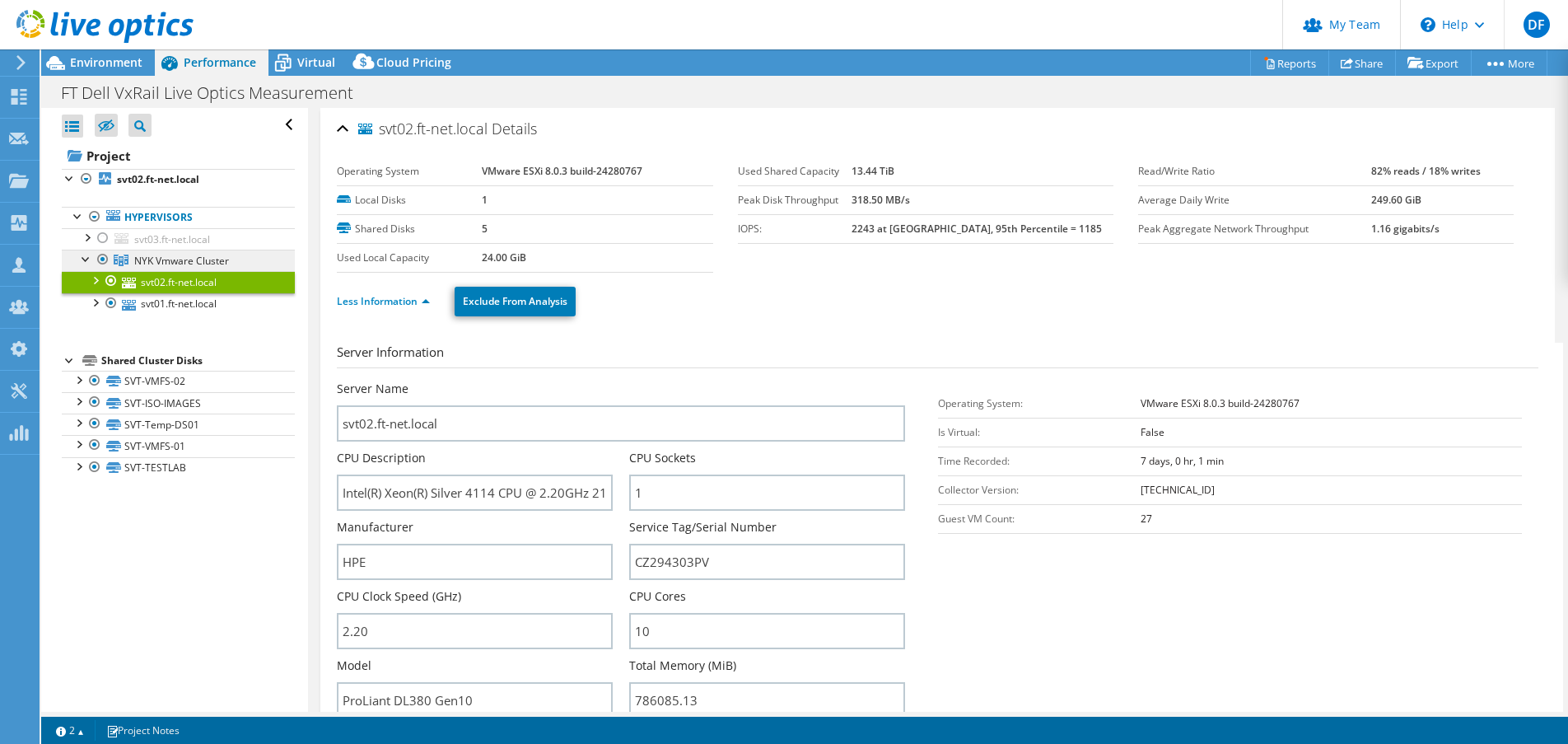
click at [180, 262] on span "NYK Vmware Cluster" at bounding box center [181, 260] width 94 height 14
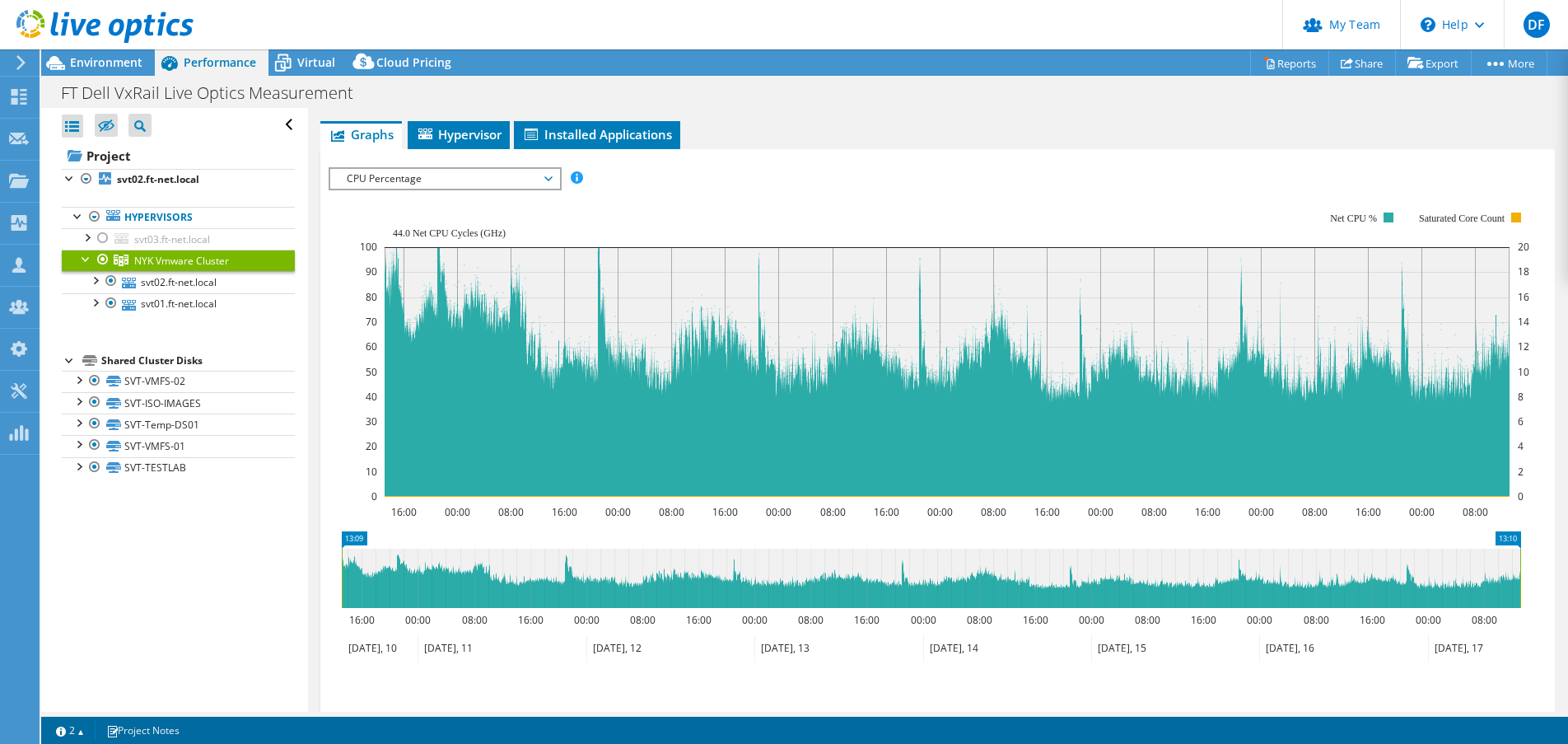
scroll to position [133, 0]
